Goal: Use online tool/utility: Utilize a website feature to perform a specific function

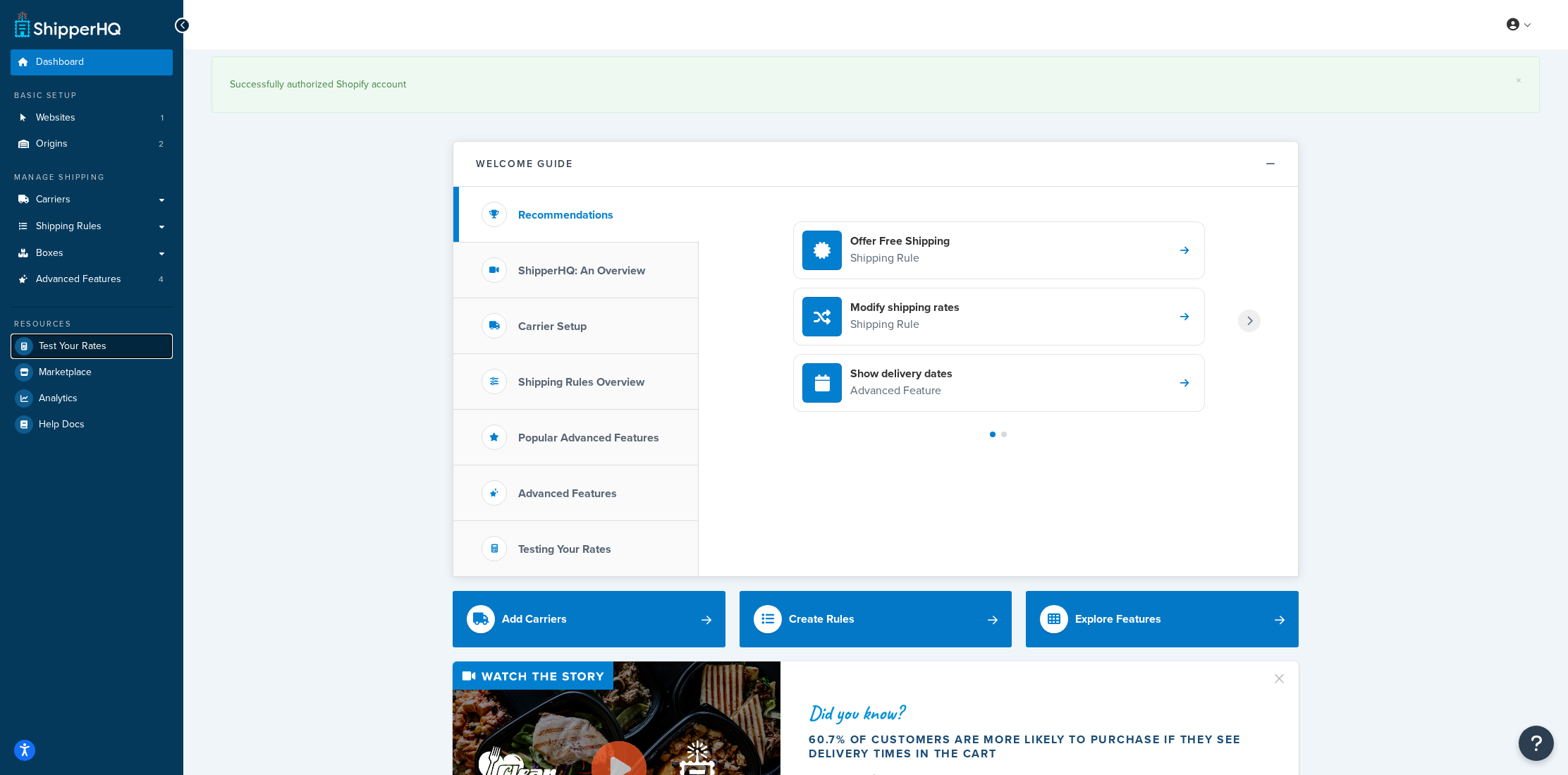
click at [75, 349] on span "Test Your Rates" at bounding box center [73, 346] width 68 height 12
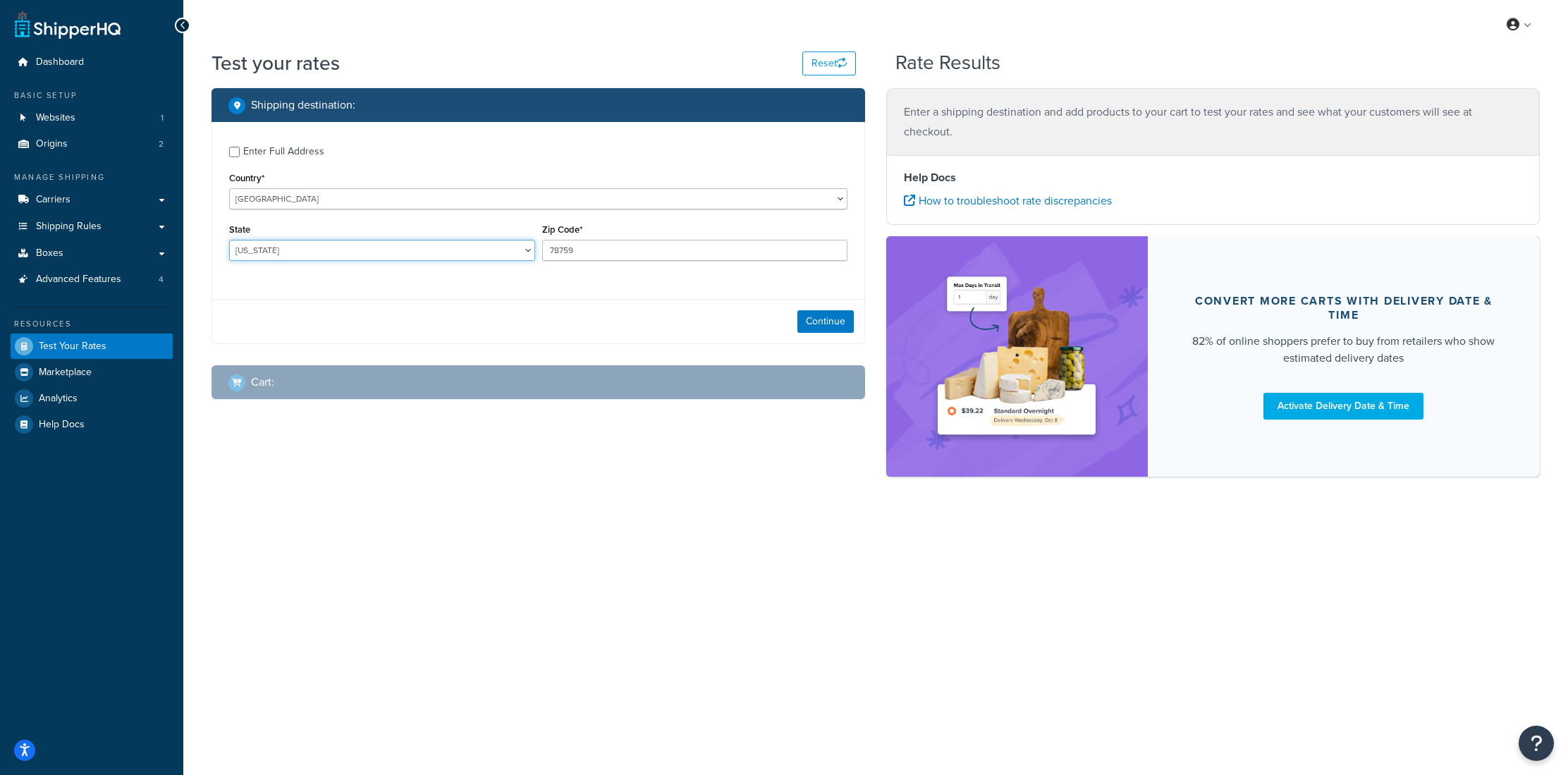
click at [478, 241] on select "[US_STATE] [US_STATE] [US_STATE] [US_STATE] [US_STATE] Armed Forces Americas Ar…" at bounding box center [382, 250] width 306 height 21
select select "CA"
click at [229, 241] on select "[US_STATE] [US_STATE] [US_STATE] [US_STATE] [US_STATE] Armed Forces Americas Ar…" at bounding box center [382, 250] width 306 height 21
drag, startPoint x: 562, startPoint y: 248, endPoint x: 531, endPoint y: 246, distance: 31.1
click at [531, 246] on div "State [US_STATE] [US_STATE] [US_STATE] [US_STATE] [US_STATE] Armed Forces Ameri…" at bounding box center [538, 246] width 625 height 51
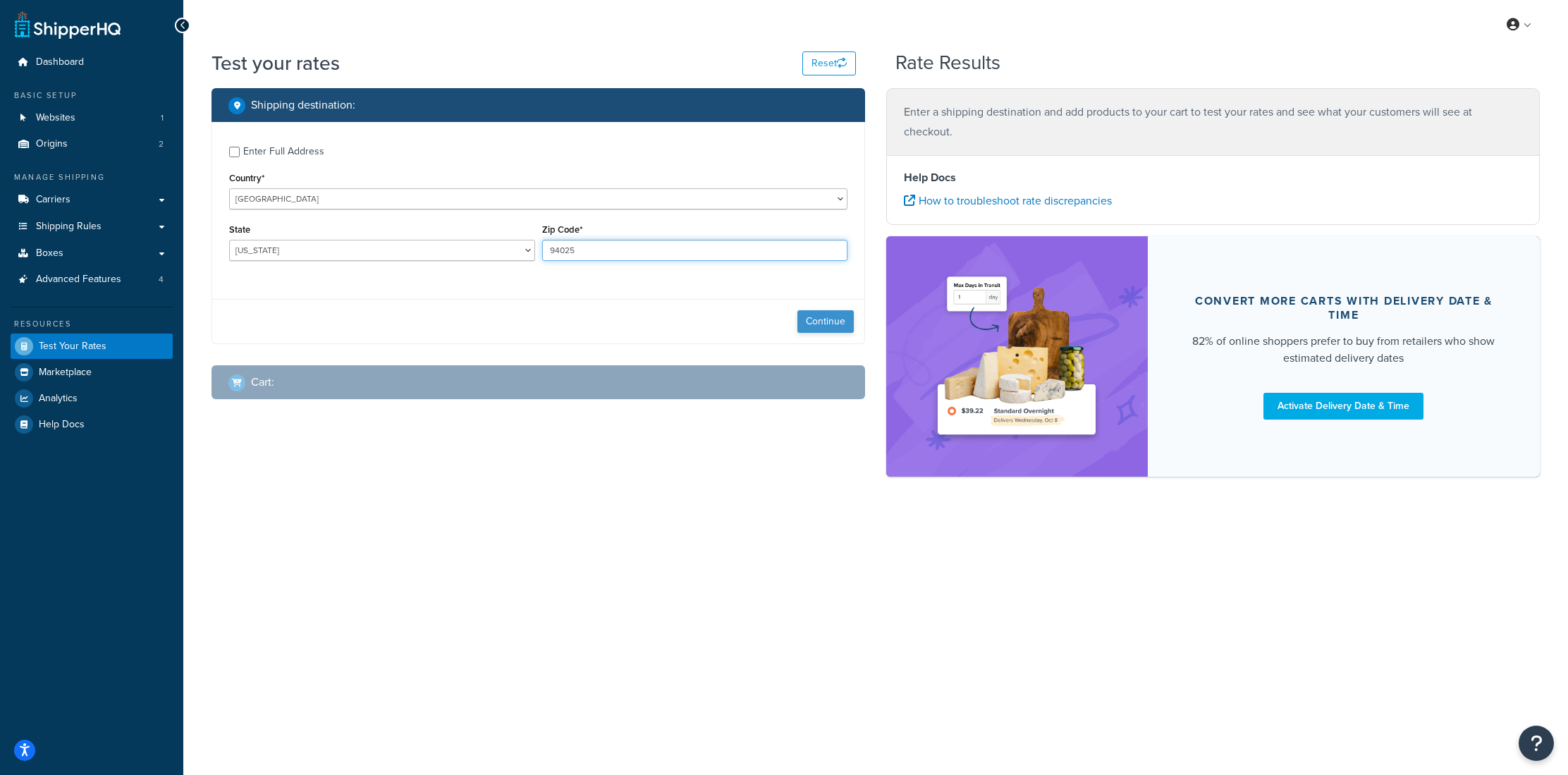
type input "94025"
click at [825, 324] on button "Continue" at bounding box center [825, 321] width 56 height 23
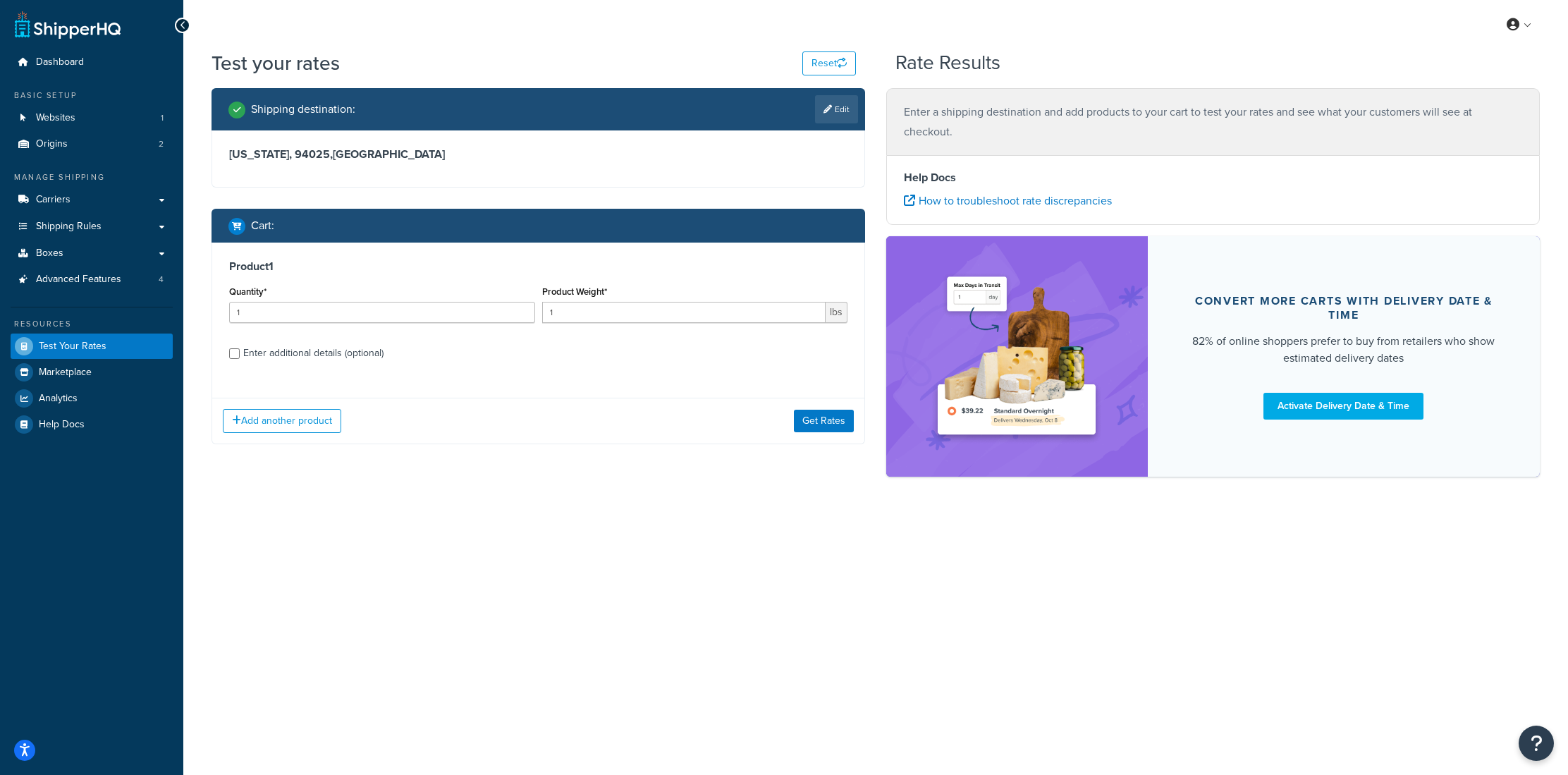
click at [249, 350] on div "Enter additional details (optional)" at bounding box center [313, 353] width 140 height 20
click at [240, 350] on input "Enter additional details (optional)" at bounding box center [234, 354] width 10 height 10
checkbox input "true"
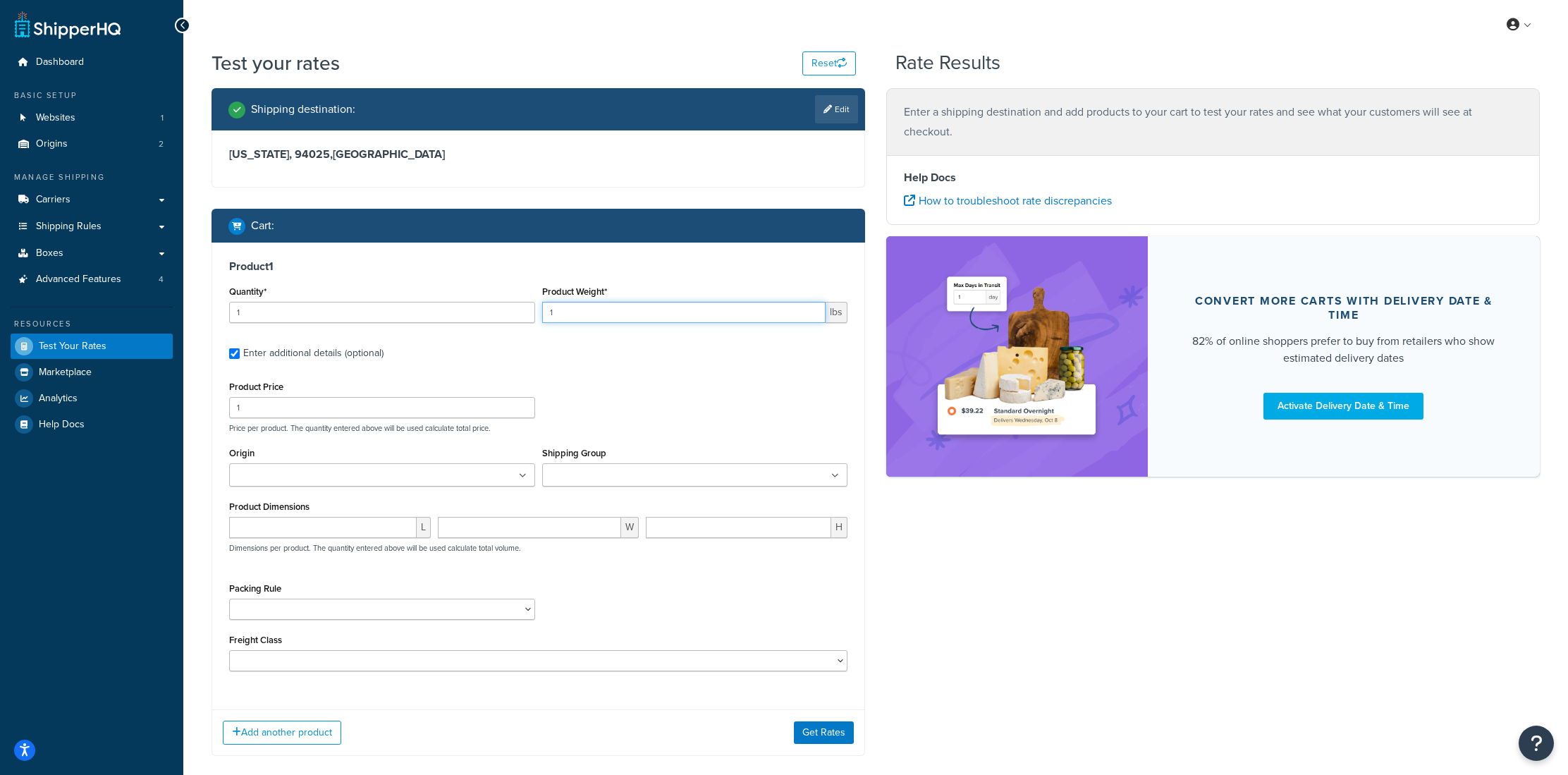
drag, startPoint x: 553, startPoint y: 313, endPoint x: 544, endPoint y: 313, distance: 9.0
click at [544, 313] on input "1" at bounding box center [684, 312] width 284 height 21
type input "50"
click at [317, 476] on input "Origin" at bounding box center [296, 476] width 125 height 15
click at [324, 535] on input "number" at bounding box center [323, 531] width 188 height 21
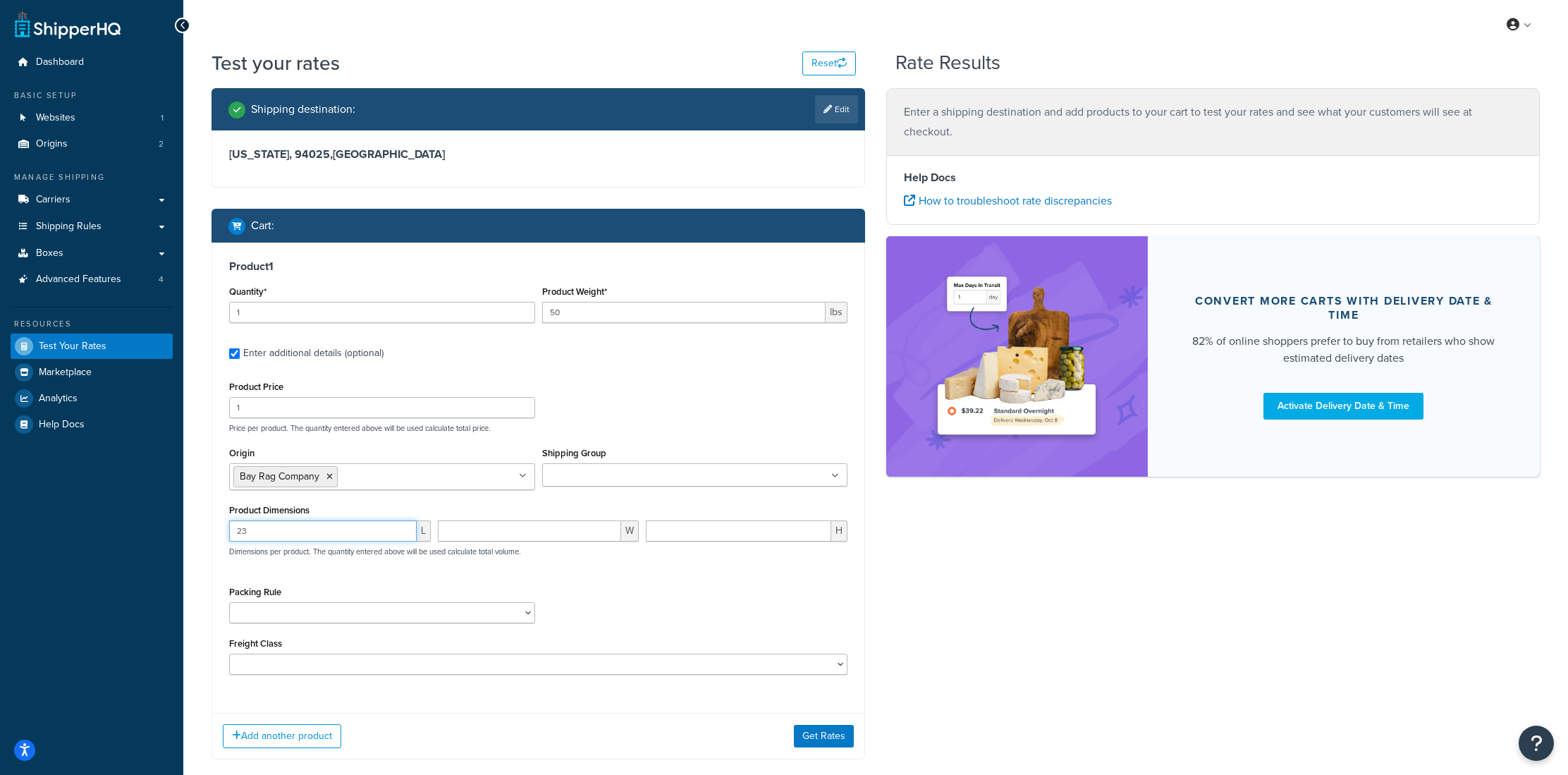
type input "23"
type input "18"
click at [683, 612] on div "Packing Rule Ship SKU Separately" at bounding box center [538, 608] width 625 height 51
drag, startPoint x: 435, startPoint y: 530, endPoint x: 423, endPoint y: 531, distance: 12.0
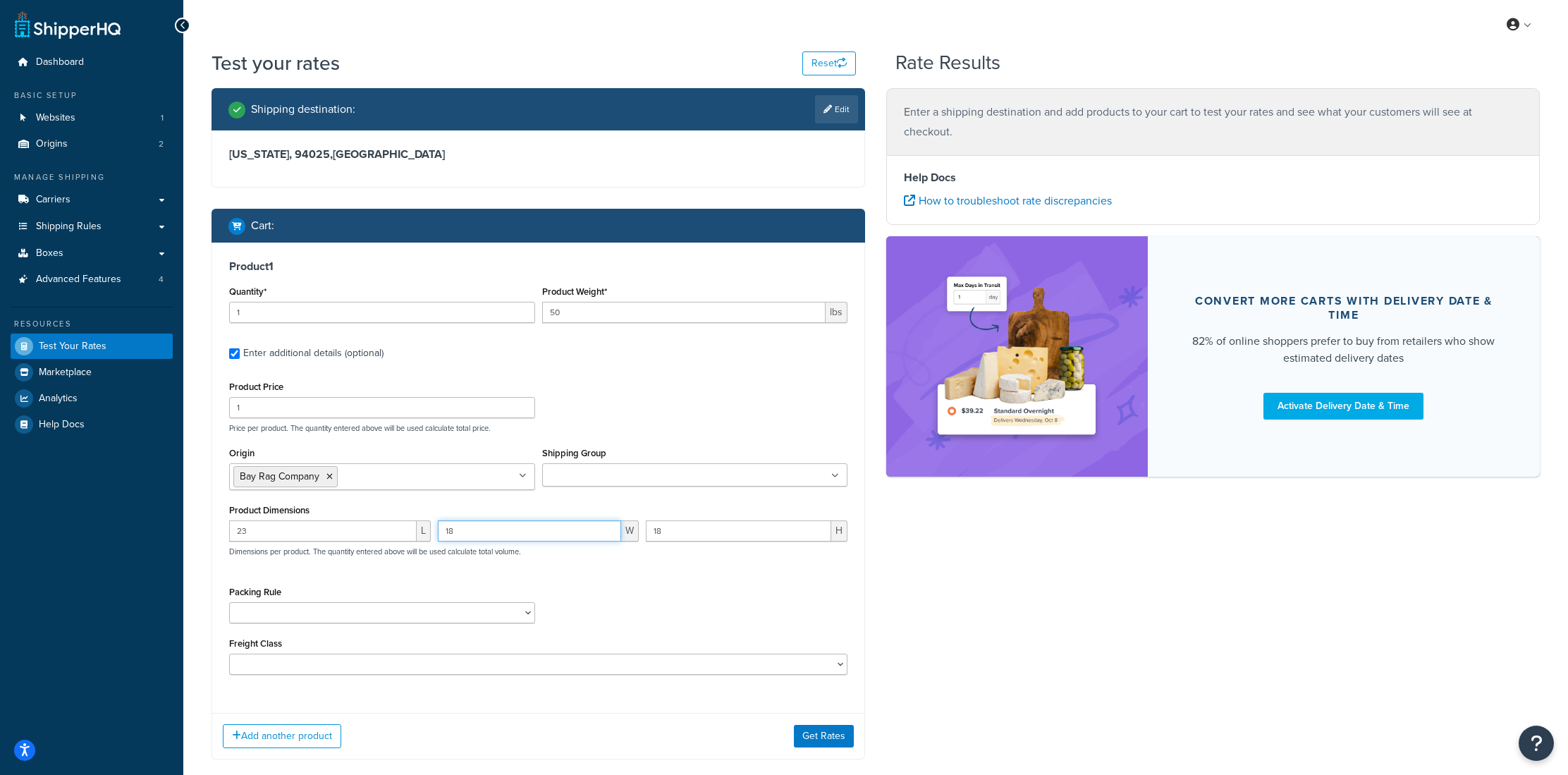
click at [423, 531] on div "23 L 18 W 18 H Dimensions per product. The quantity entered above will be used …" at bounding box center [538, 546] width 625 height 51
type input "19"
click at [664, 619] on div "Packing Rule Ship SKU Separately" at bounding box center [538, 608] width 625 height 51
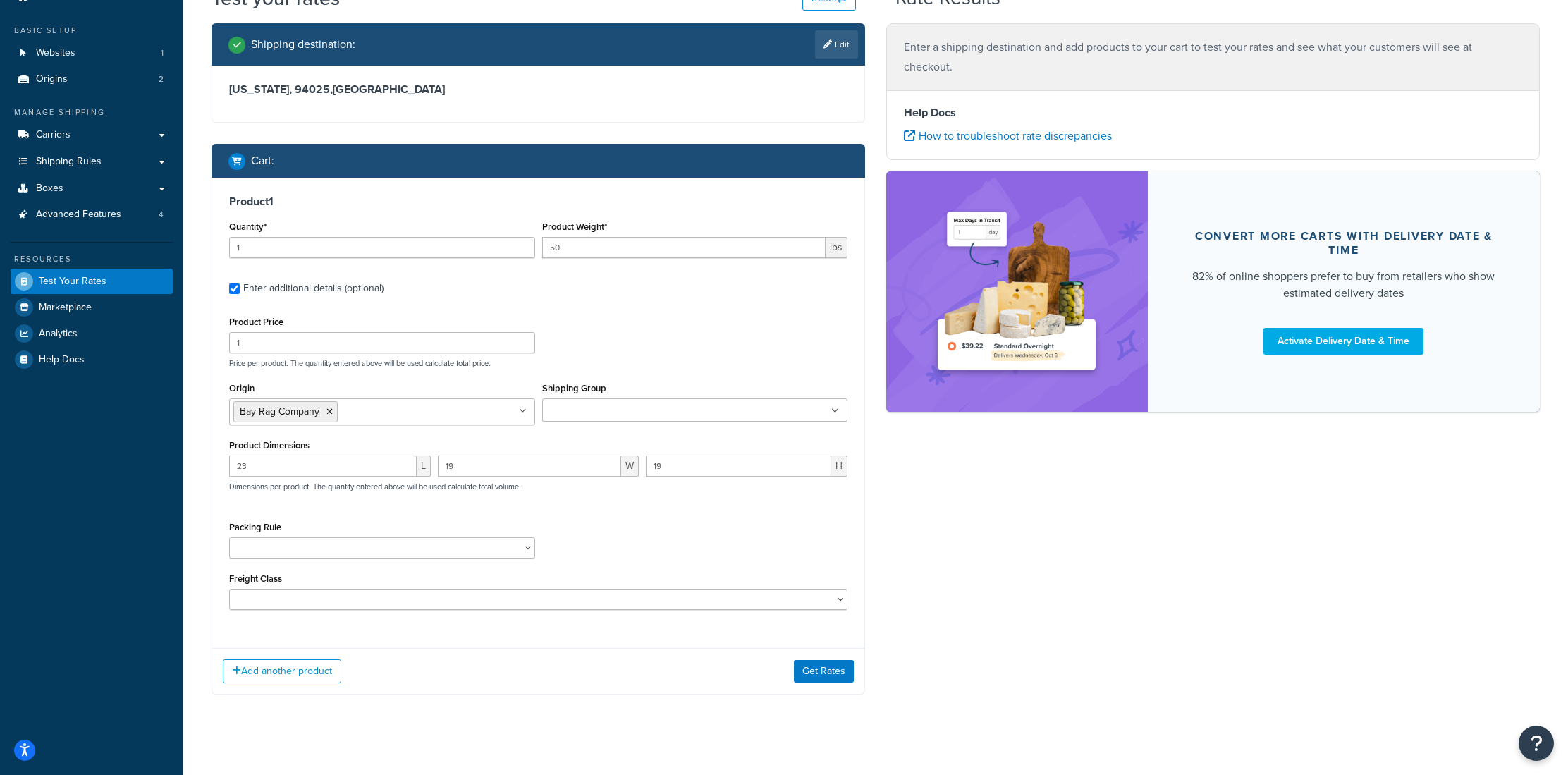
scroll to position [78, 0]
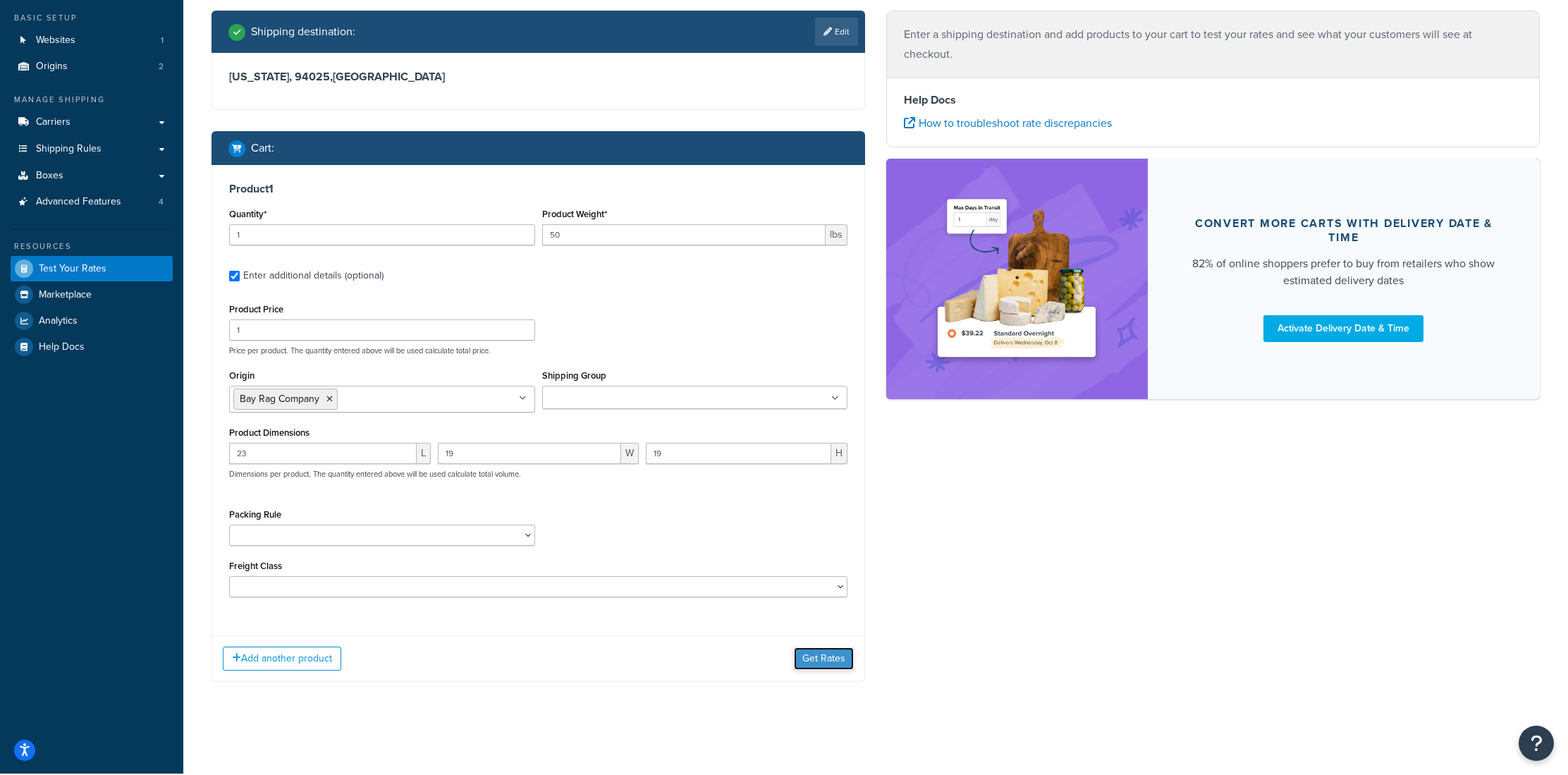
click at [833, 666] on button "Get Rates" at bounding box center [824, 658] width 60 height 23
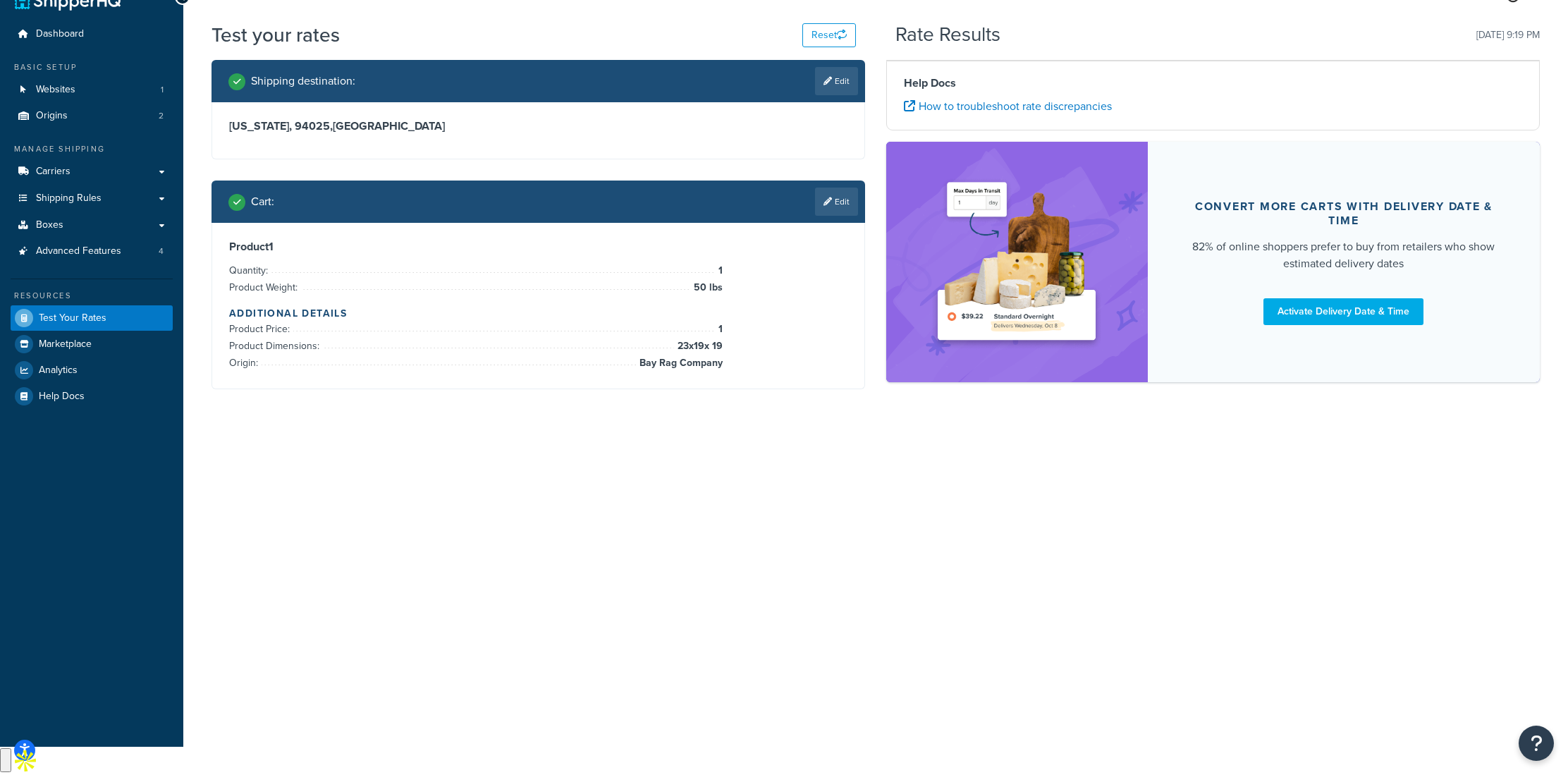
scroll to position [0, 0]
